Goal: Information Seeking & Learning: Learn about a topic

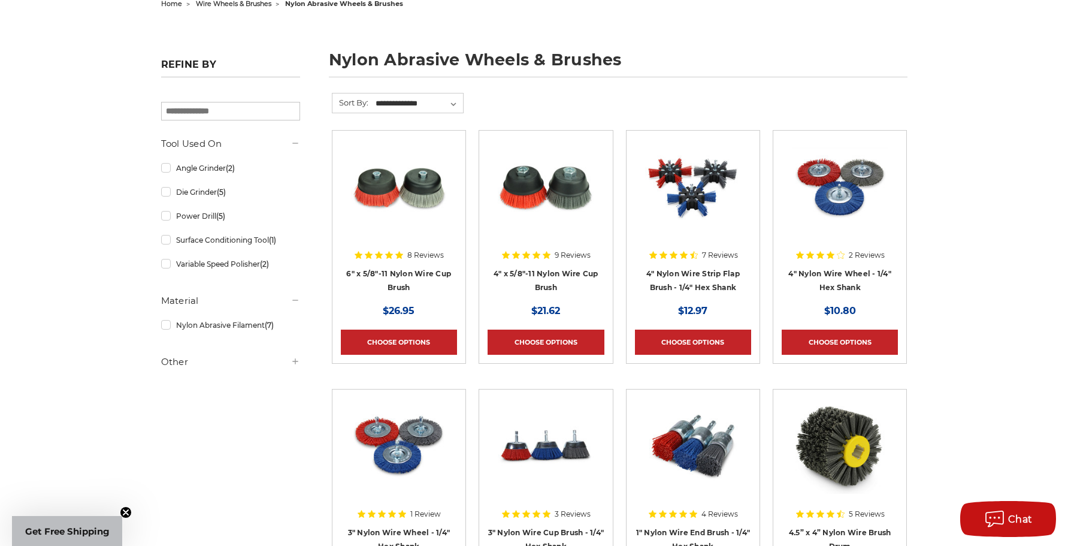
scroll to position [140, 0]
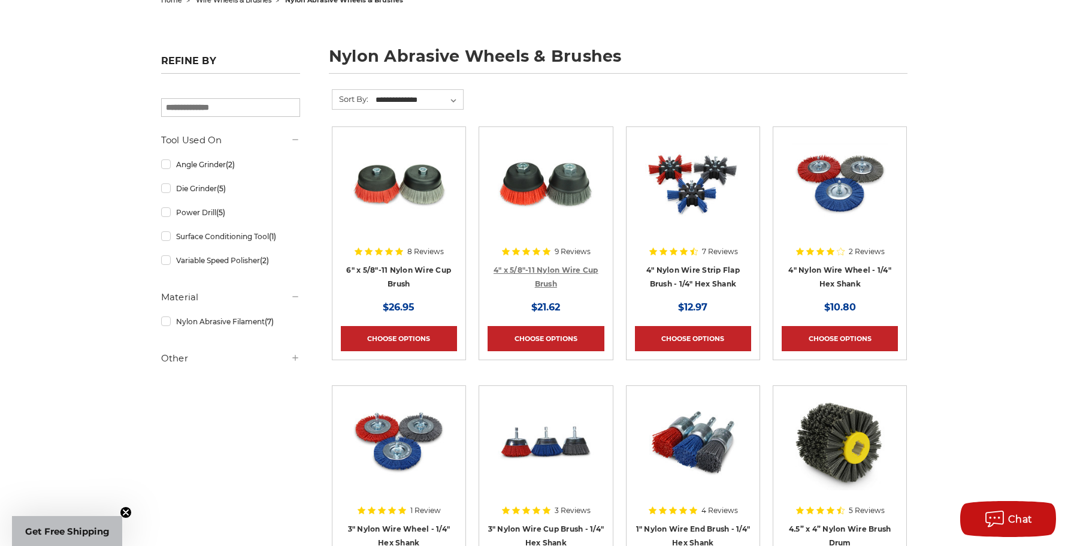
click at [576, 265] on link "4" x 5/8"-11 Nylon Wire Cup Brush" at bounding box center [546, 276] width 105 height 23
click at [724, 285] on link "4" Nylon Wire Strip Flap Brush - 1/4" Hex Shank" at bounding box center [693, 276] width 93 height 23
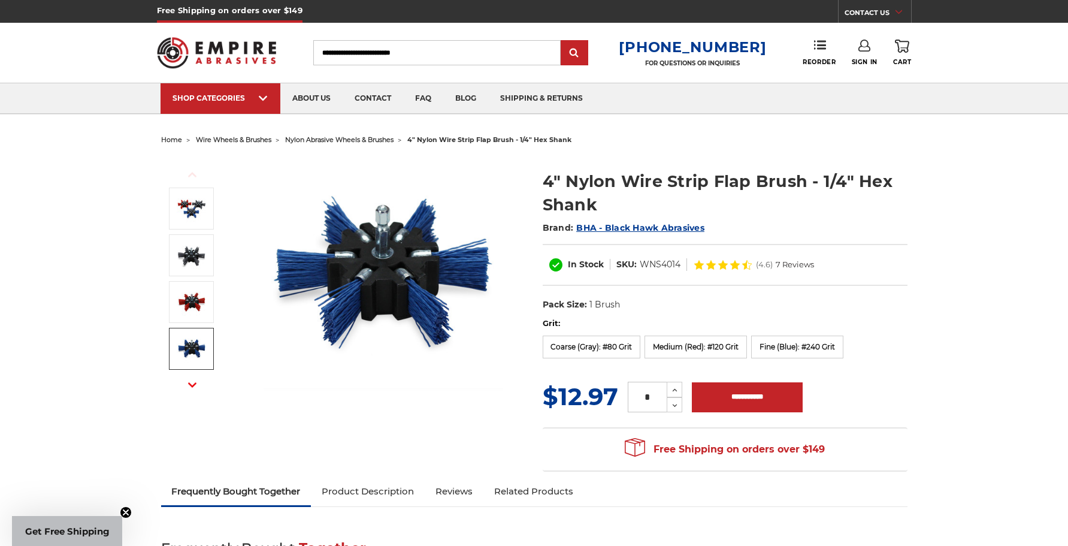
click at [196, 383] on use "button" at bounding box center [192, 384] width 8 height 5
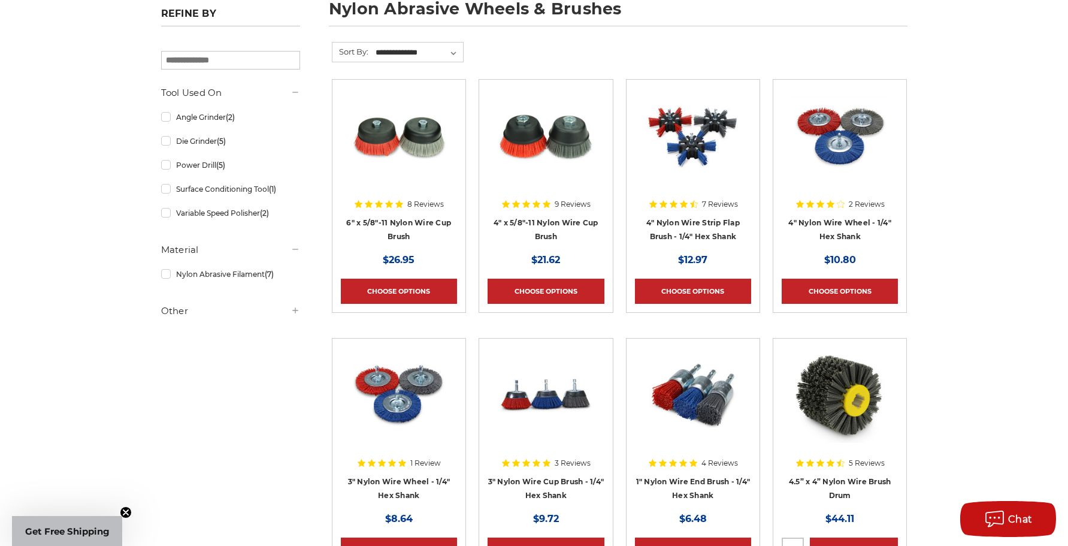
scroll to position [180, 0]
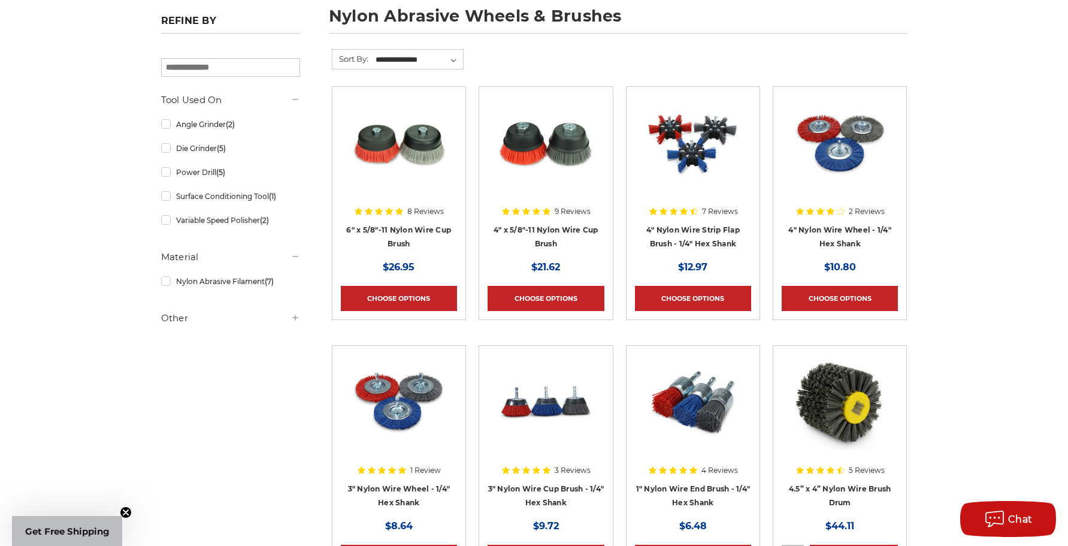
click at [549, 135] on img at bounding box center [546, 143] width 96 height 96
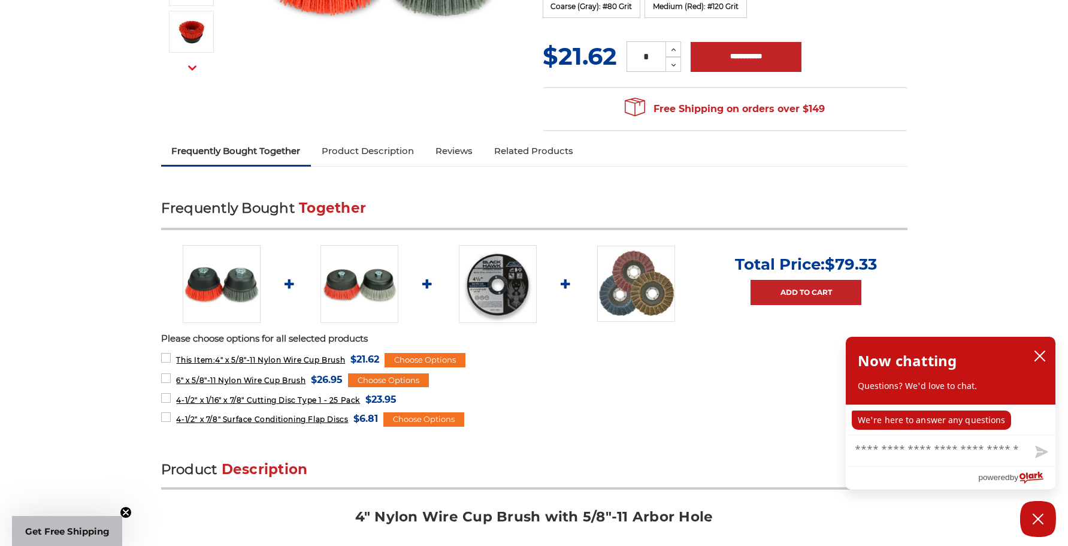
scroll to position [319, 0]
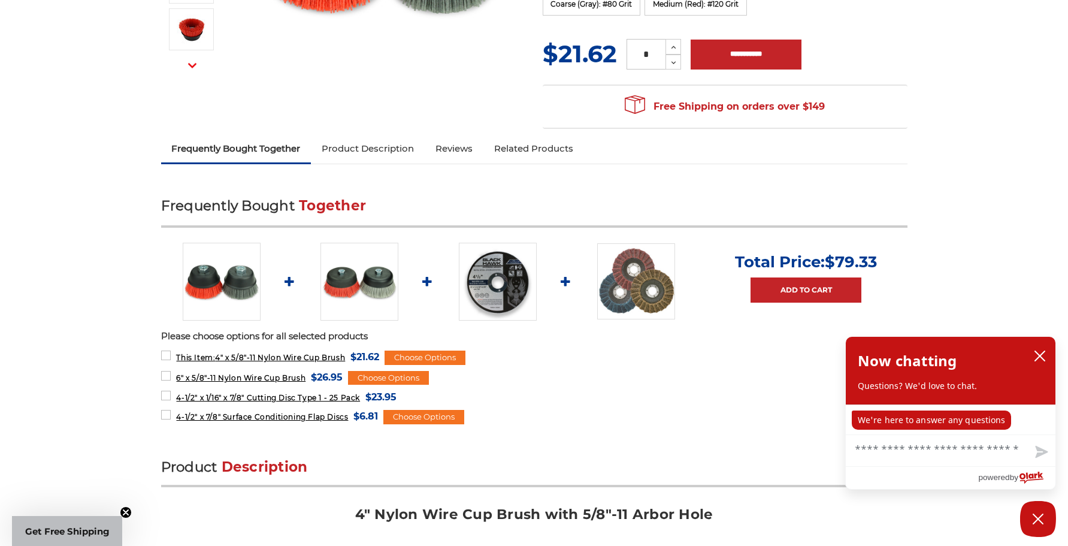
click at [357, 149] on link "Product Description" at bounding box center [368, 148] width 114 height 26
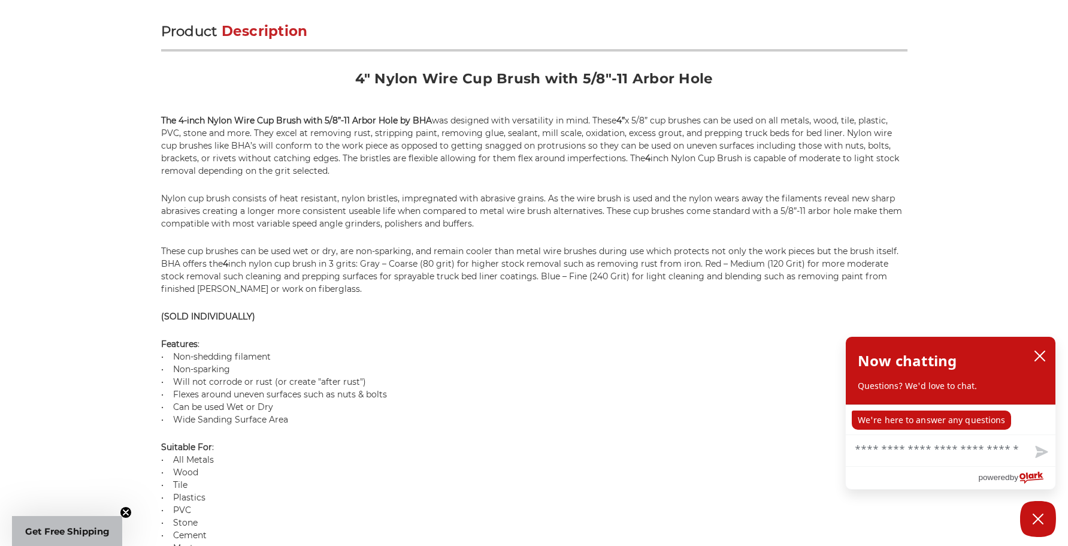
scroll to position [765, 0]
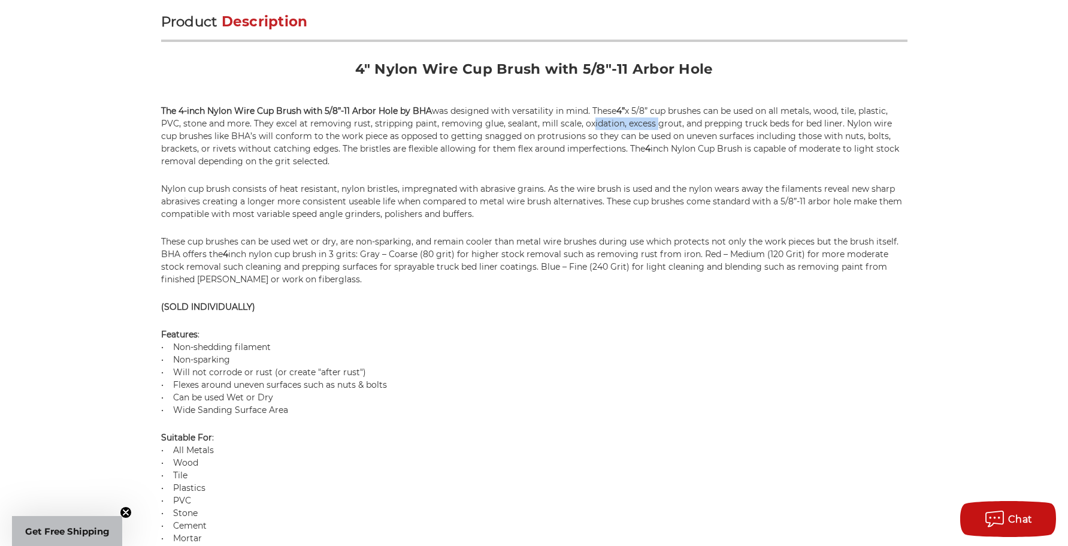
drag, startPoint x: 586, startPoint y: 125, endPoint x: 651, endPoint y: 124, distance: 65.3
click at [651, 124] on p "The 4-inch Nylon Wire Cup Brush with 5/8”-11 Arbor Hole by BHA was designed wit…" at bounding box center [534, 136] width 747 height 63
click at [680, 132] on p "The 4-inch Nylon Wire Cup Brush with 5/8”-11 Arbor Hole by BHA was designed wit…" at bounding box center [534, 136] width 747 height 63
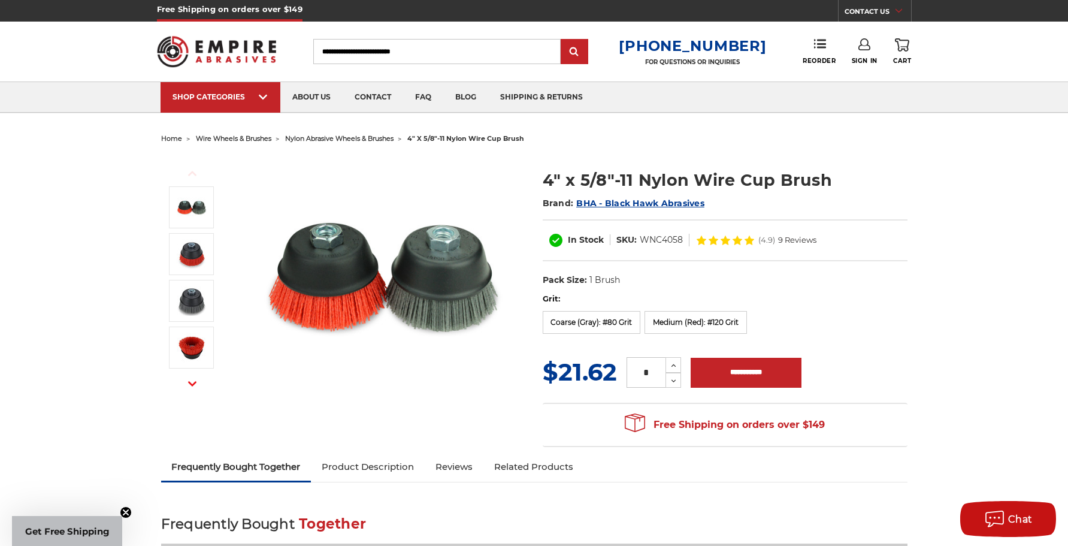
scroll to position [0, 0]
